Goal: Use online tool/utility: Utilize a website feature to perform a specific function

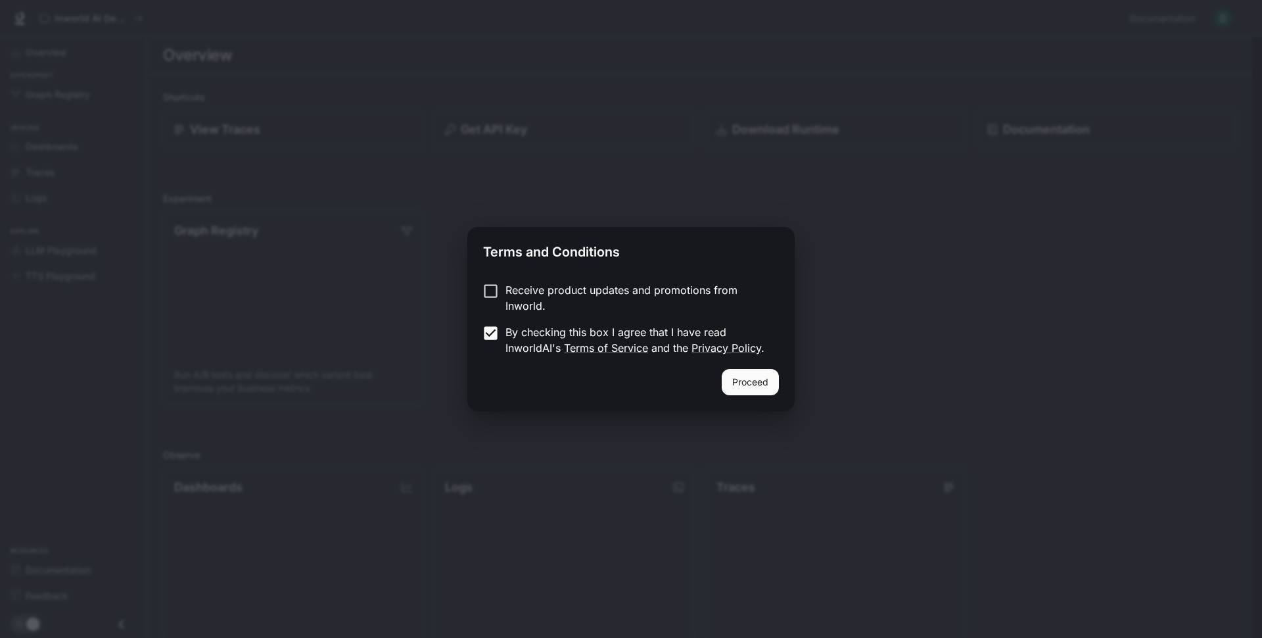
click at [760, 379] on button "Proceed" at bounding box center [750, 382] width 57 height 26
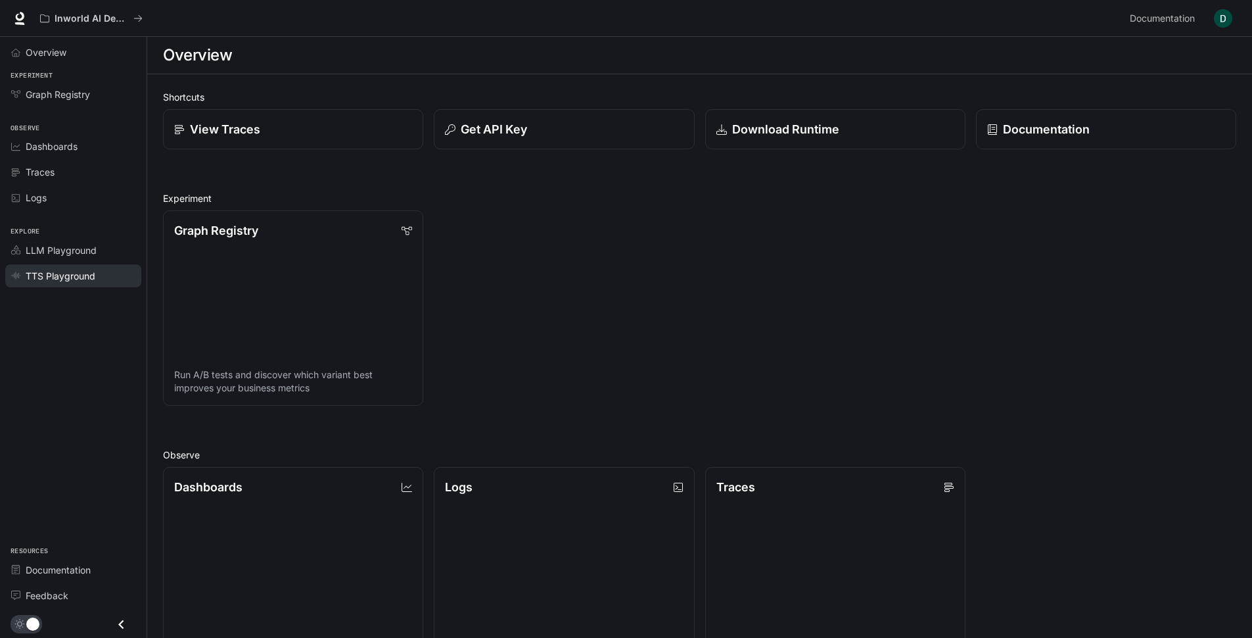
click at [79, 277] on span "TTS Playground" at bounding box center [61, 276] width 70 height 14
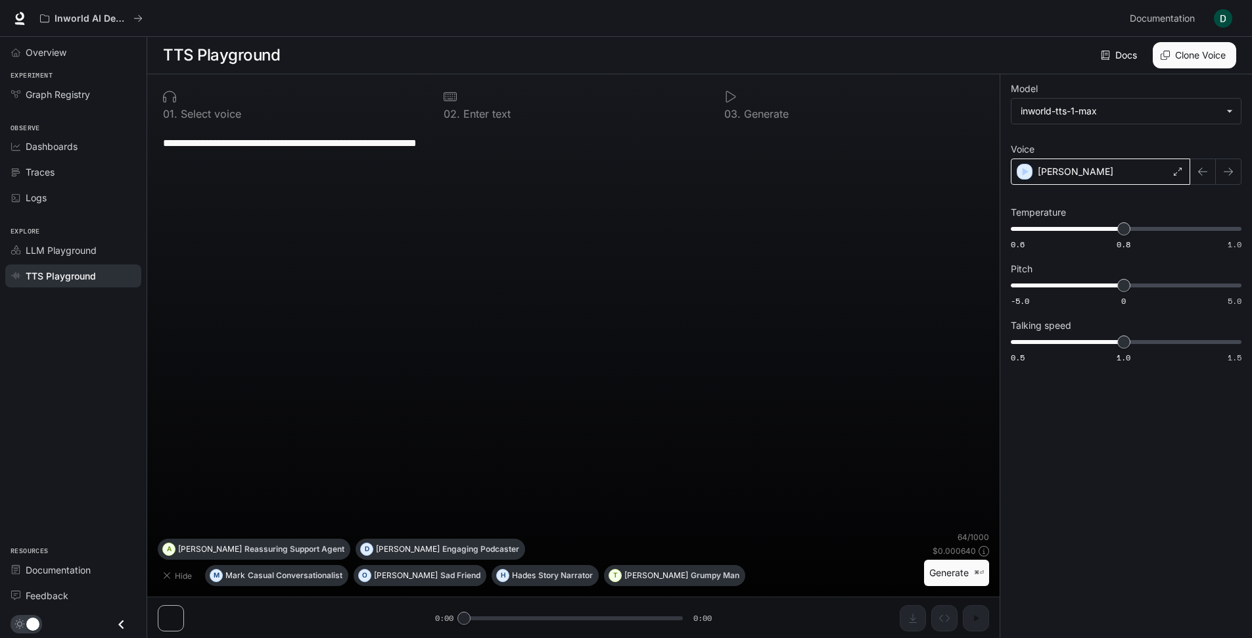
click at [1148, 176] on div "[PERSON_NAME]" at bounding box center [1100, 171] width 179 height 26
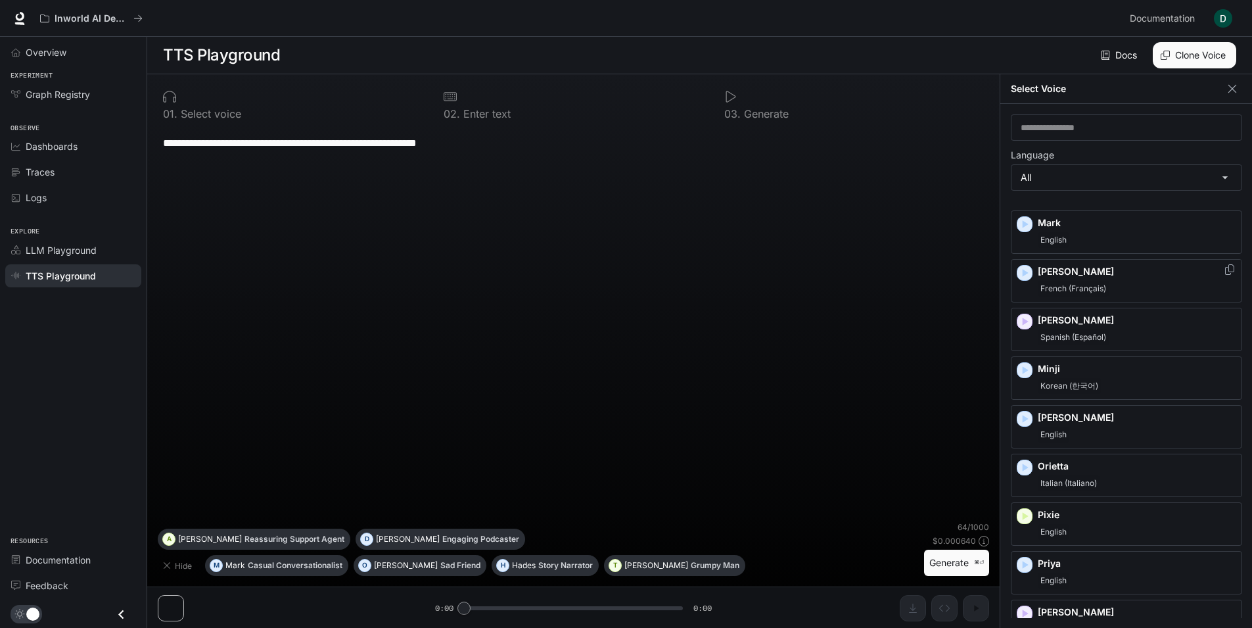
scroll to position [1354, 0]
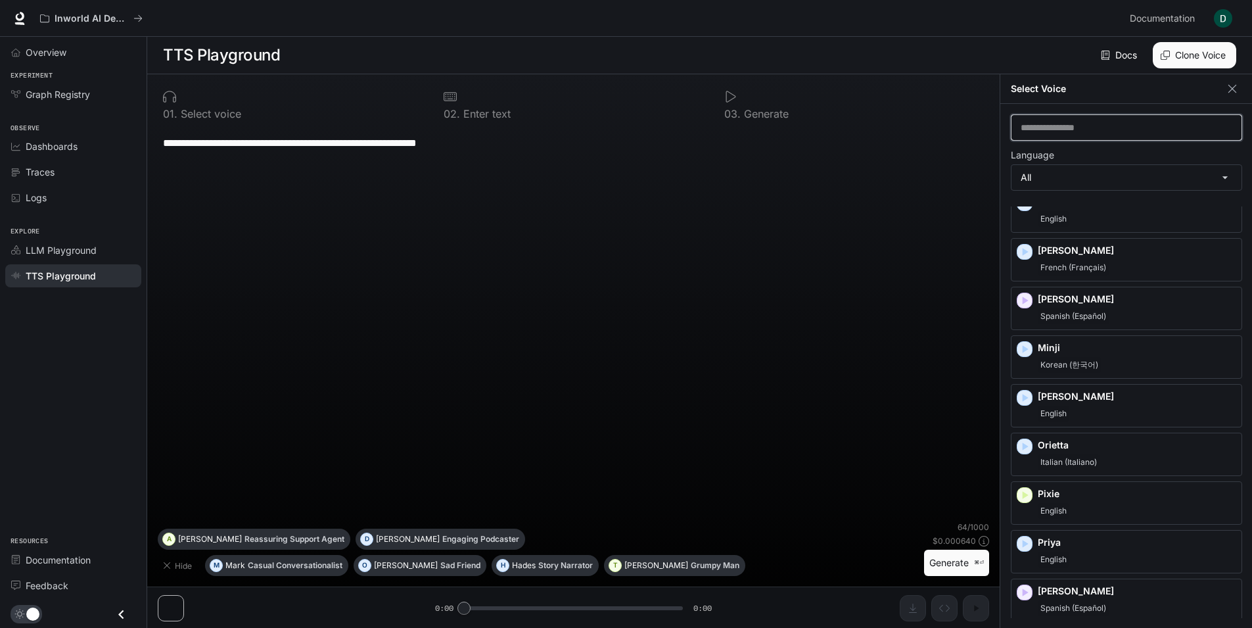
click at [1085, 127] on input "text" at bounding box center [1127, 127] width 230 height 13
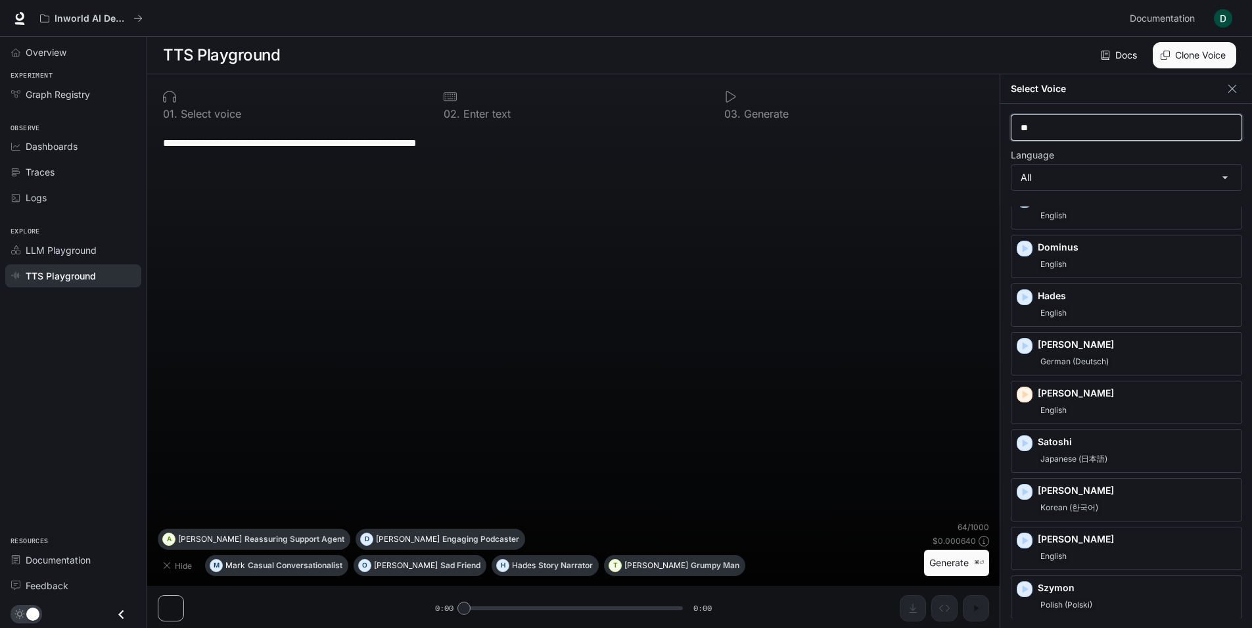
scroll to position [0, 0]
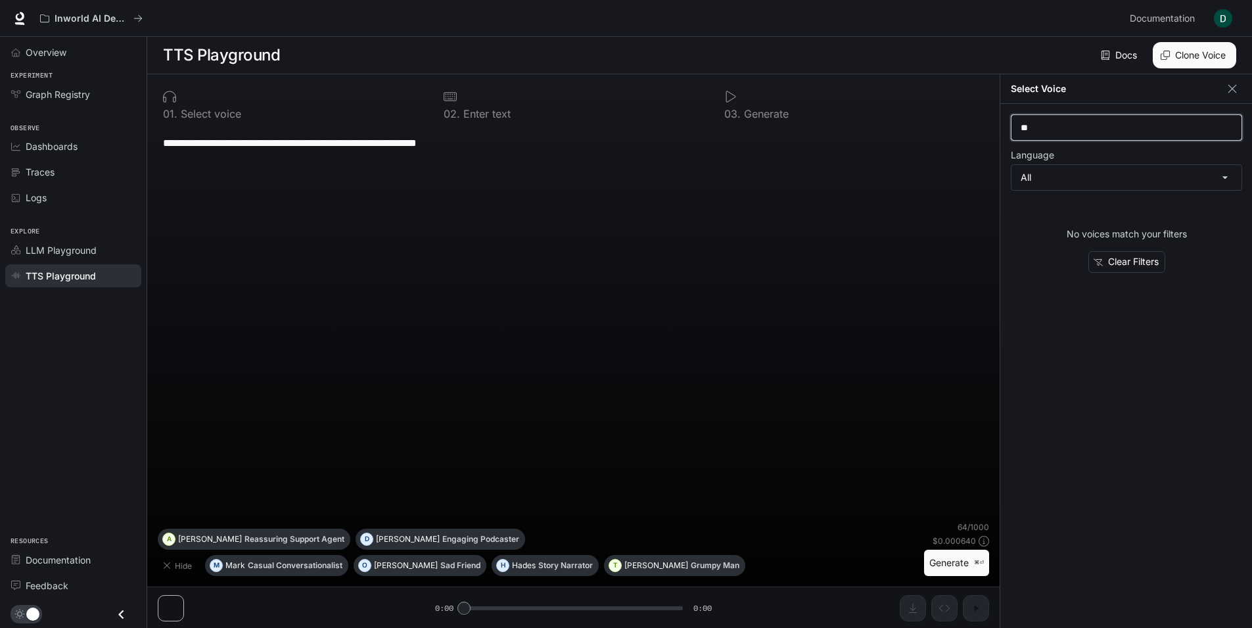
type input "*"
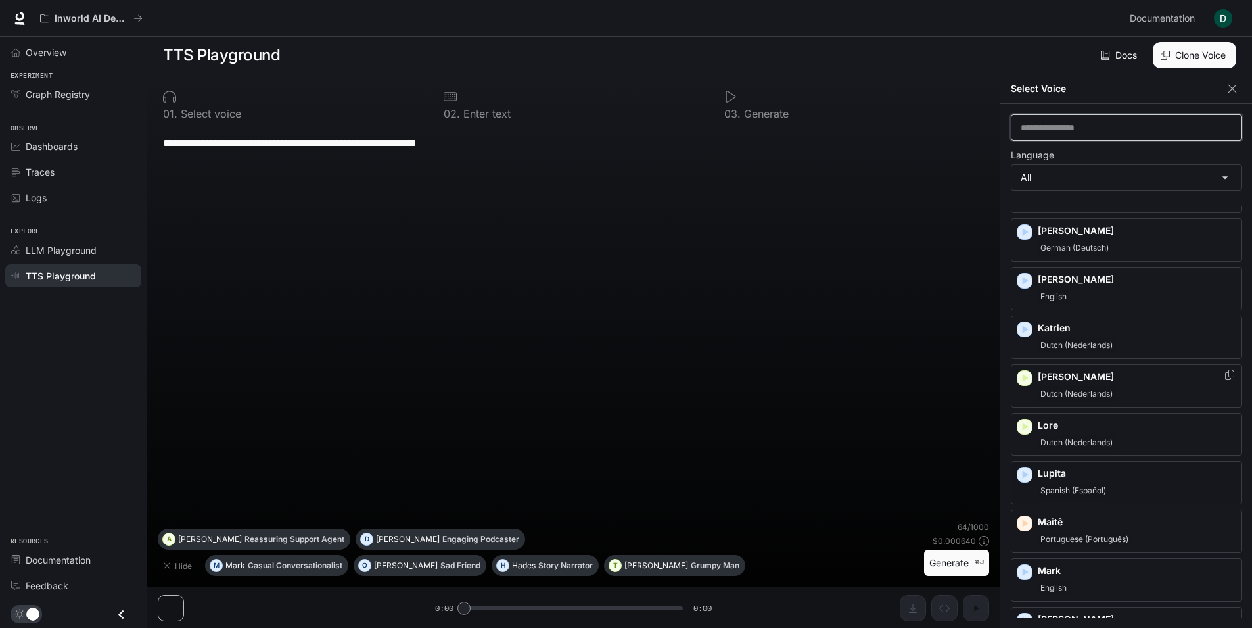
scroll to position [986, 0]
click at [1053, 477] on p "Lupita" at bounding box center [1137, 472] width 199 height 13
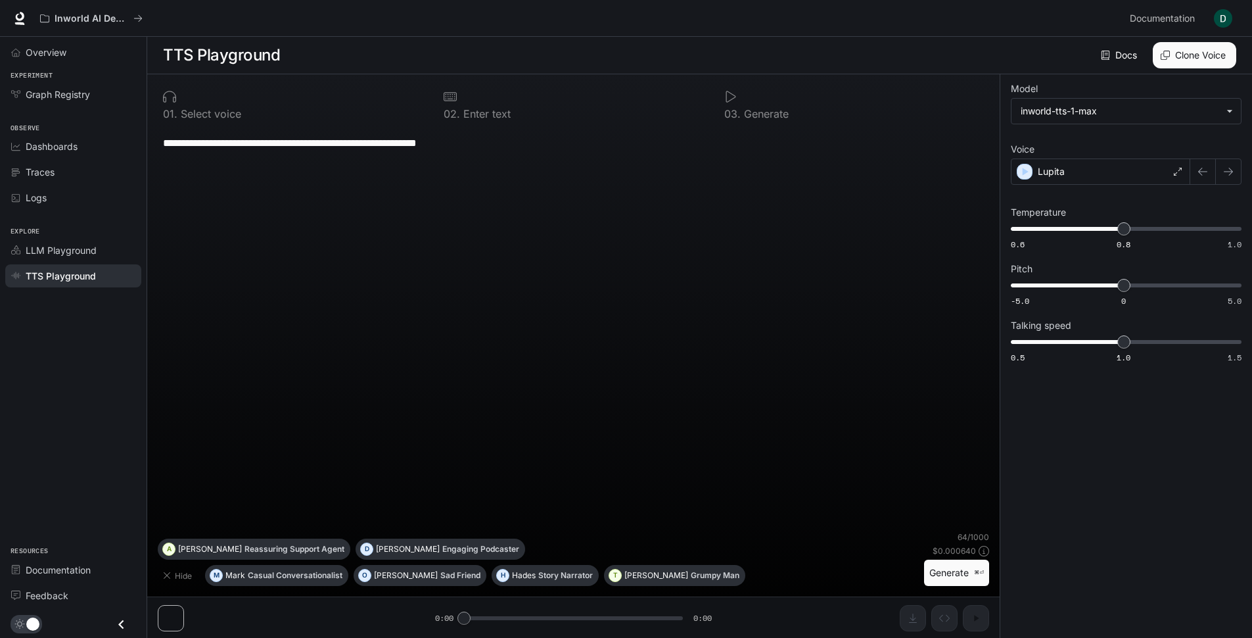
drag, startPoint x: 500, startPoint y: 140, endPoint x: 141, endPoint y: 146, distance: 359.6
click at [163, 146] on textarea "**********" at bounding box center [573, 142] width 821 height 15
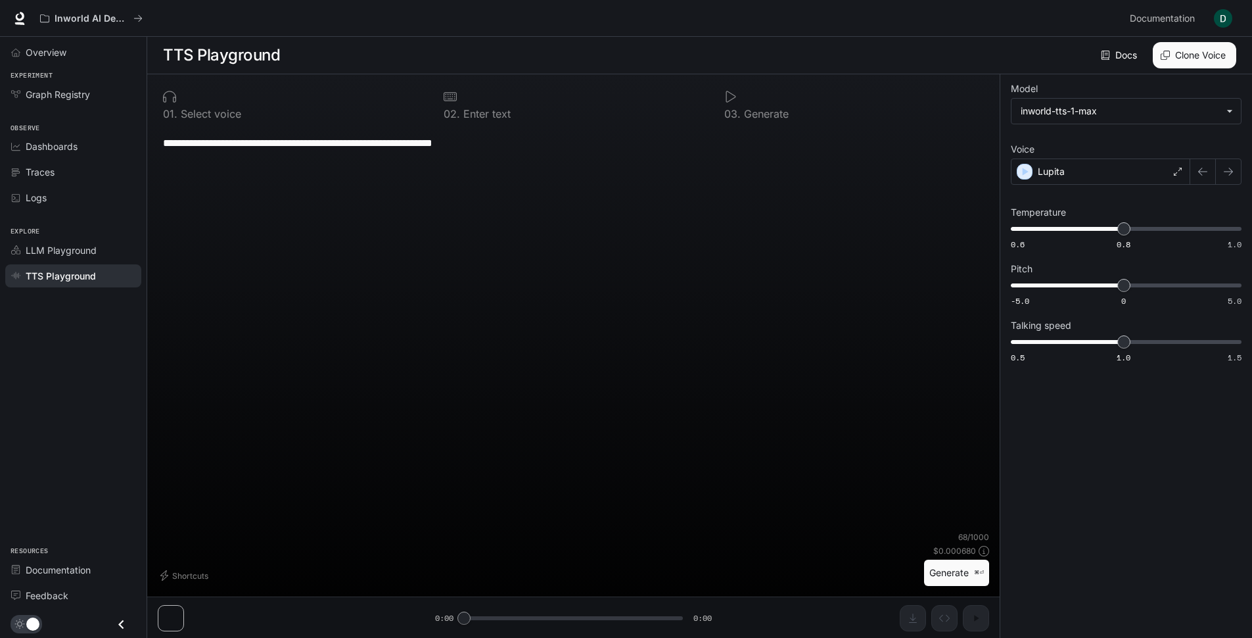
type textarea "**********"
click at [937, 574] on button "Generate ⌘⏎" at bounding box center [956, 572] width 65 height 27
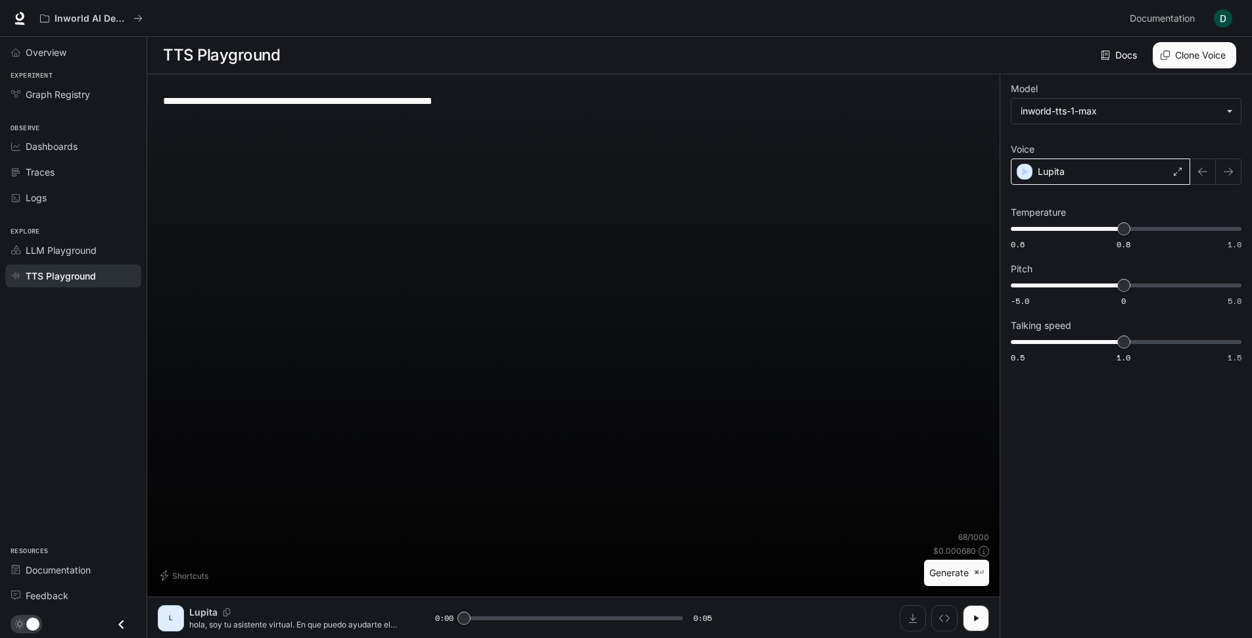
click at [1091, 170] on div "Lupita" at bounding box center [1100, 171] width 179 height 26
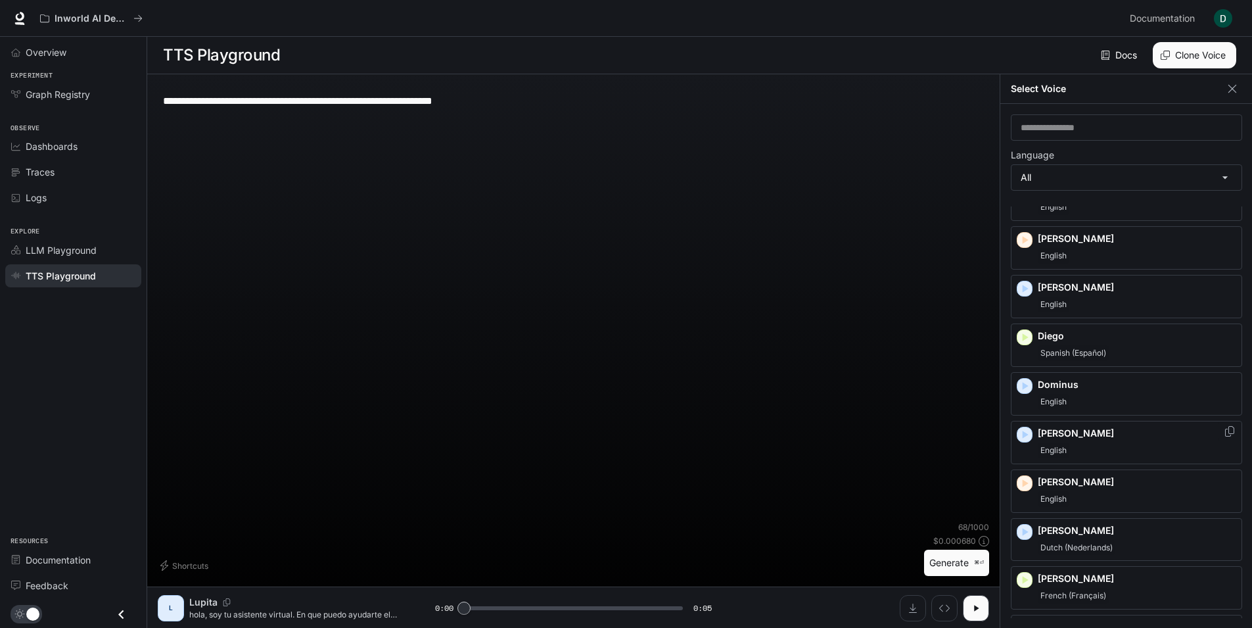
scroll to position [241, 0]
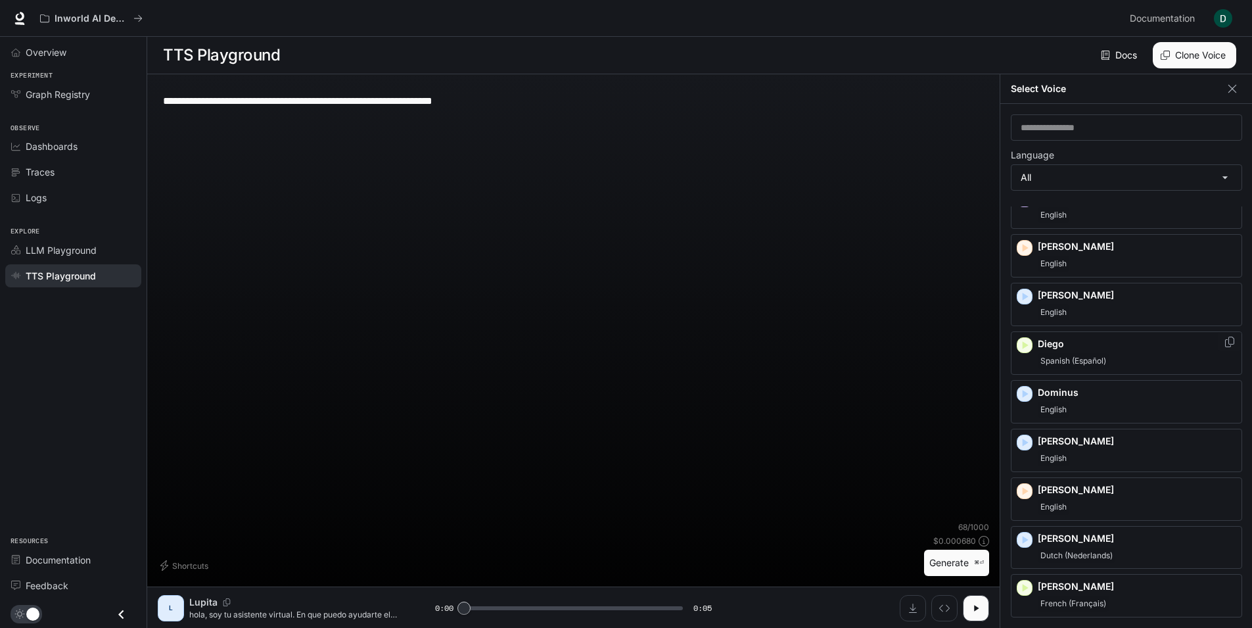
click at [1081, 364] on span "Spanish (Español)" at bounding box center [1073, 361] width 71 height 16
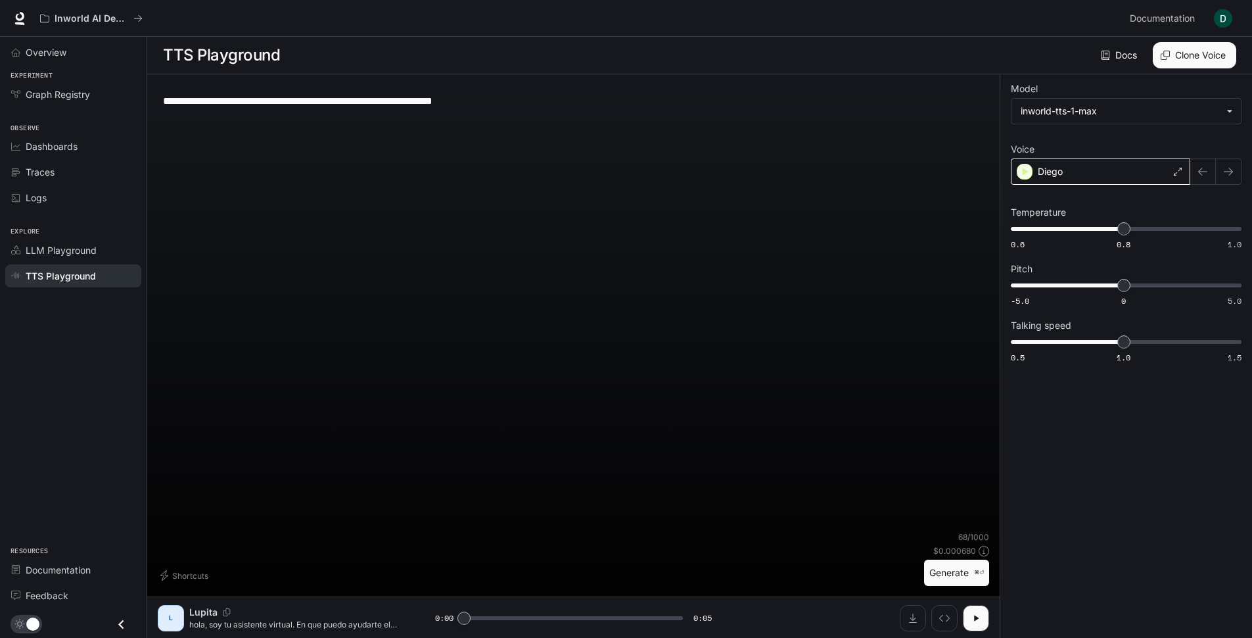
click at [1081, 172] on div "Diego" at bounding box center [1100, 171] width 179 height 26
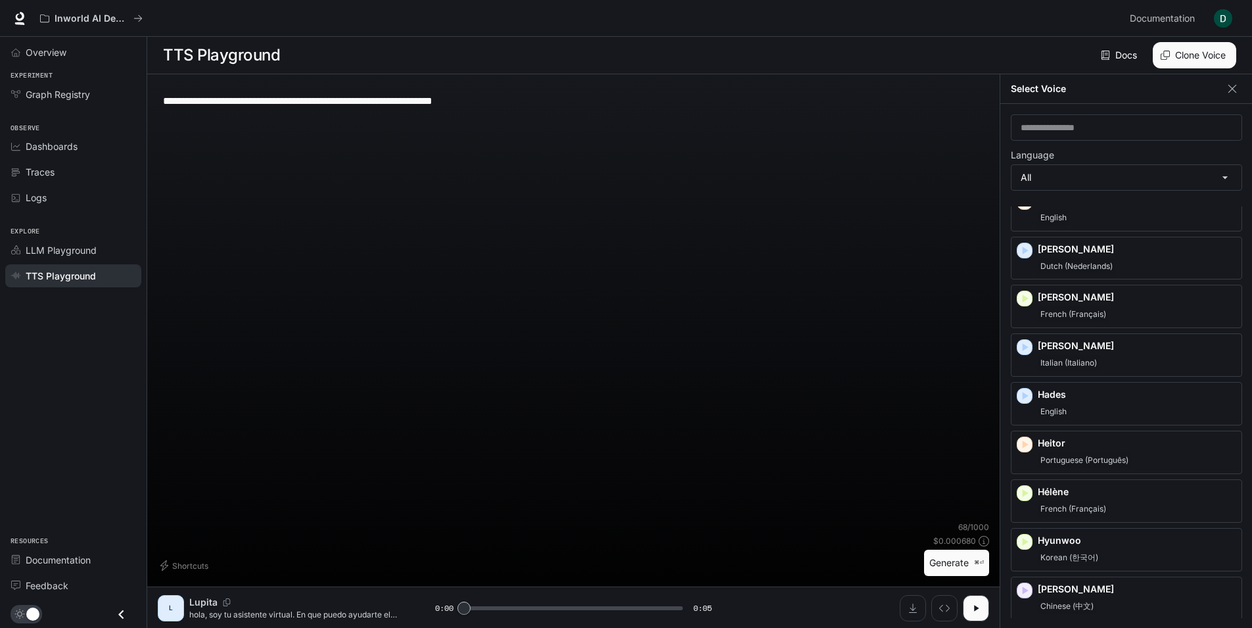
scroll to position [0, 0]
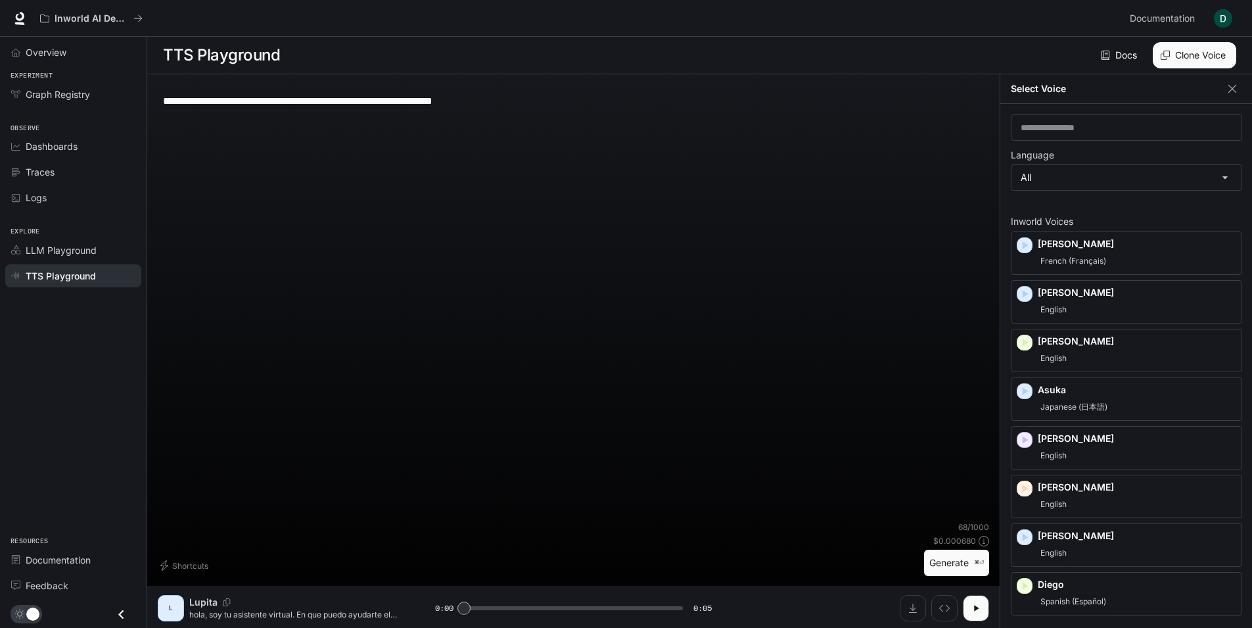
click at [780, 375] on div "**********" at bounding box center [574, 303] width 832 height 436
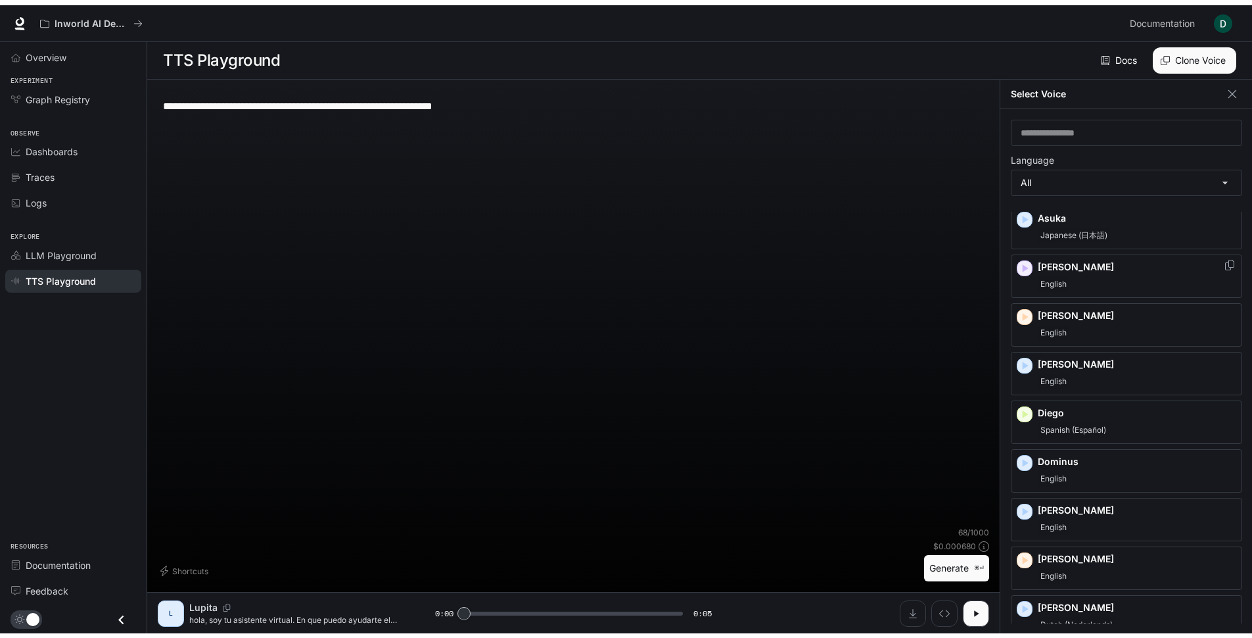
scroll to position [197, 0]
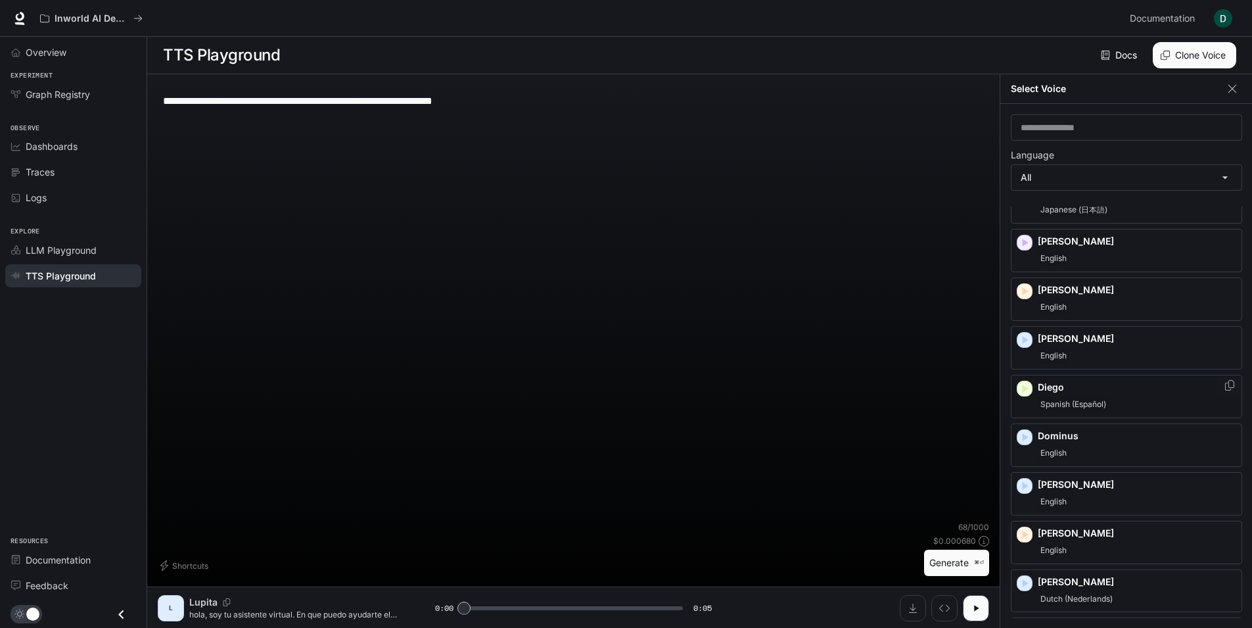
click at [1064, 399] on span "Spanish (Español)" at bounding box center [1073, 404] width 71 height 16
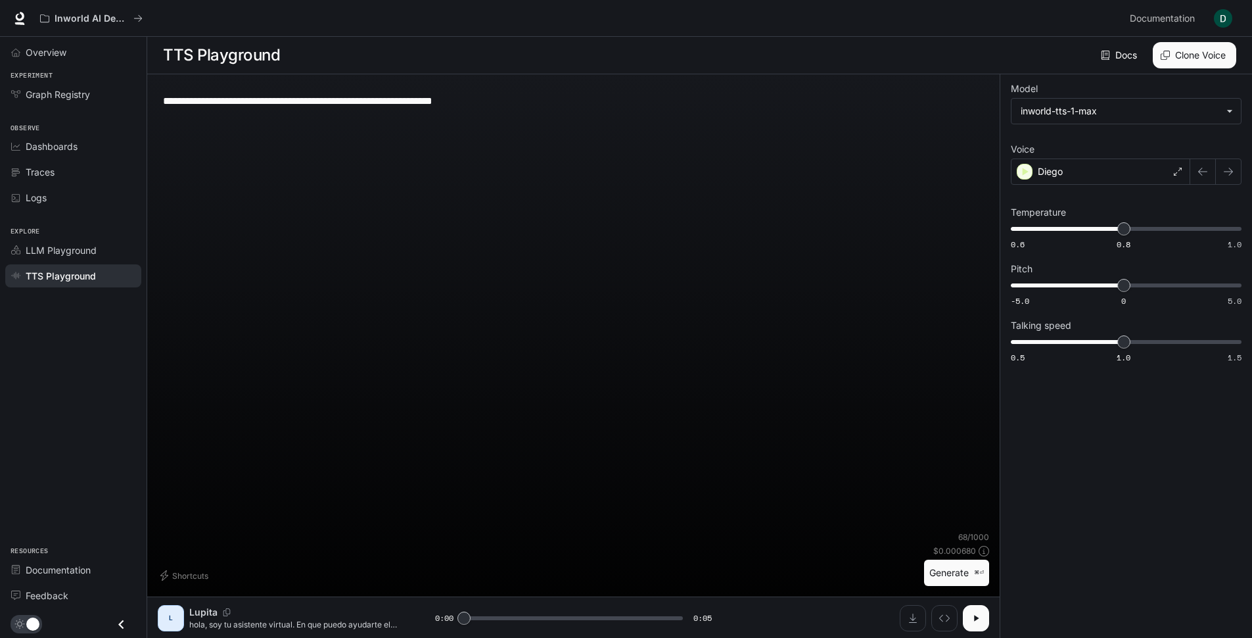
click at [977, 620] on icon "button" at bounding box center [976, 618] width 11 height 11
click at [951, 567] on button "Generate ⌘⏎" at bounding box center [956, 572] width 65 height 27
type input "*"
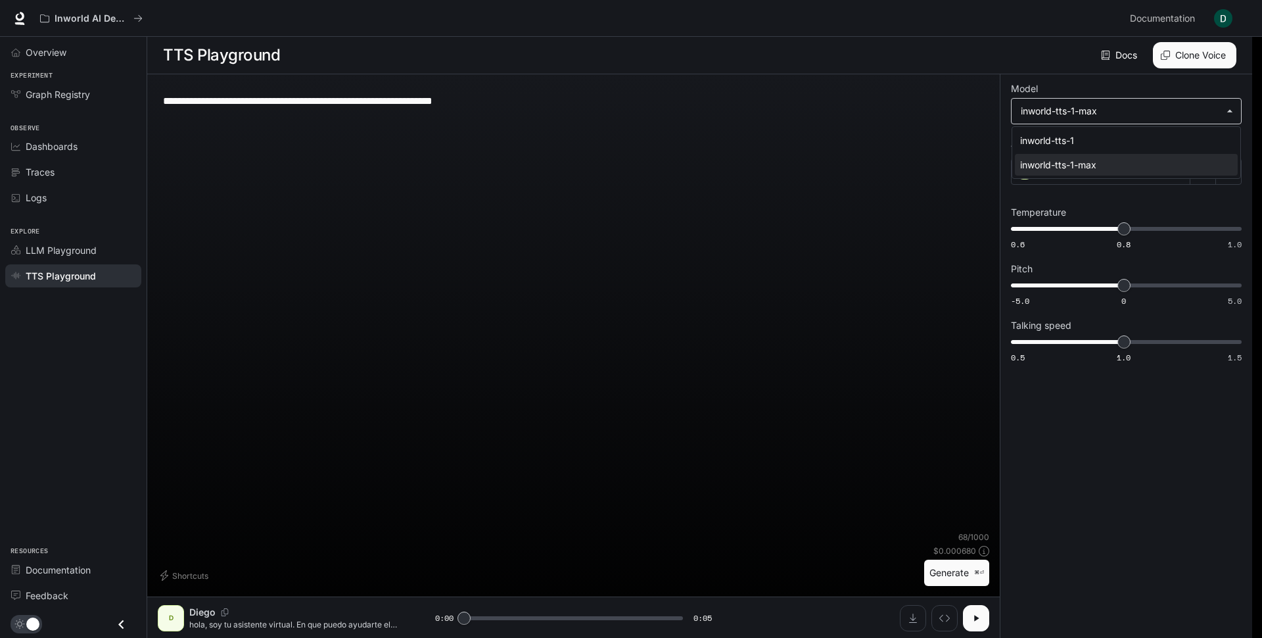
click at [1096, 115] on body "**********" at bounding box center [631, 319] width 1262 height 638
click at [1126, 522] on div at bounding box center [631, 319] width 1262 height 638
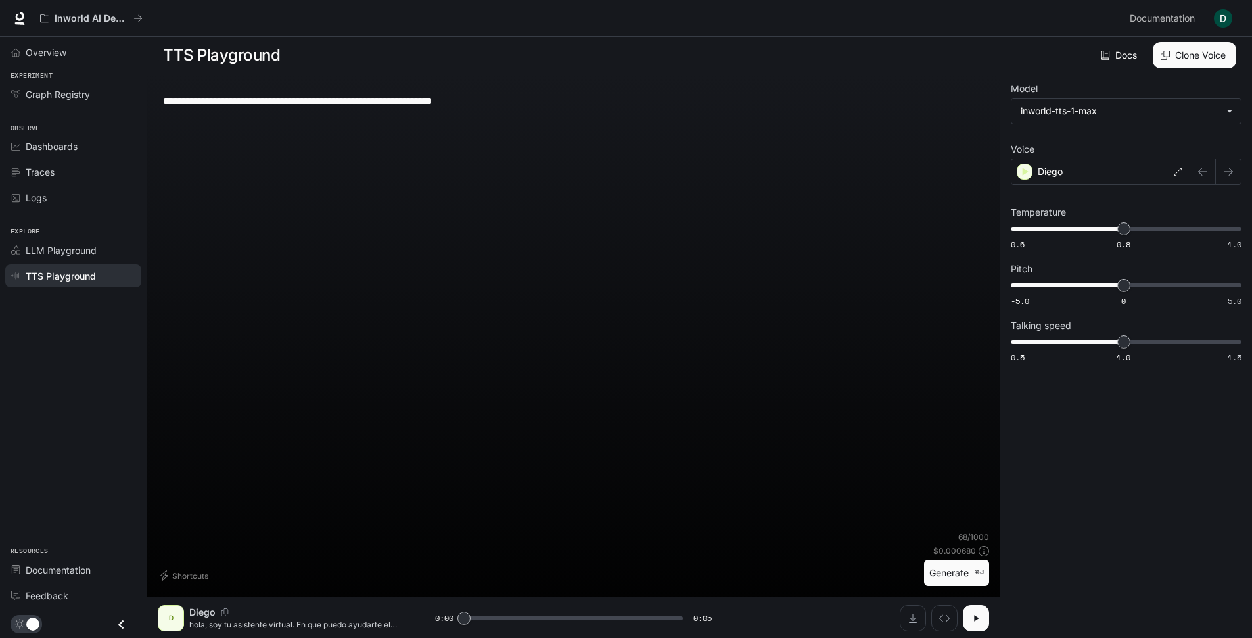
click at [1126, 433] on div "**********" at bounding box center [1126, 356] width 252 height 564
